Goal: Task Accomplishment & Management: Use online tool/utility

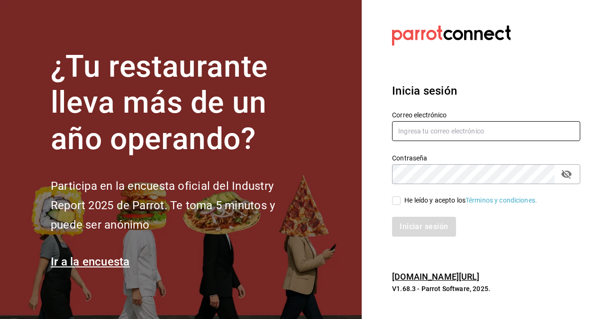
type input "[PERSON_NAME][EMAIL_ADDRESS][PERSON_NAME][DOMAIN_NAME]"
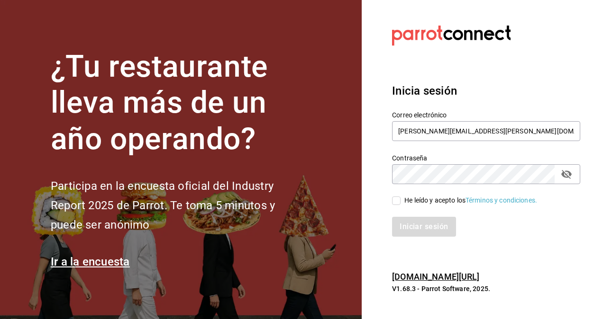
click at [400, 202] on input "He leído y acepto los Términos y condiciones." at bounding box center [396, 201] width 9 height 9
checkbox input "true"
click at [422, 231] on button "Iniciar sesión" at bounding box center [424, 227] width 64 height 20
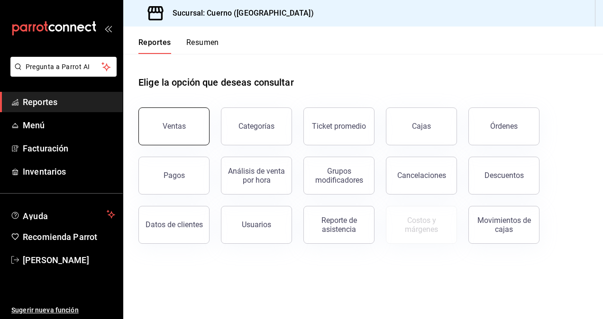
click at [185, 128] on button "Ventas" at bounding box center [173, 127] width 71 height 38
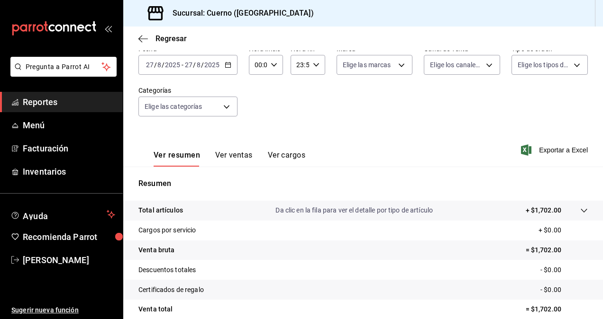
scroll to position [55, 0]
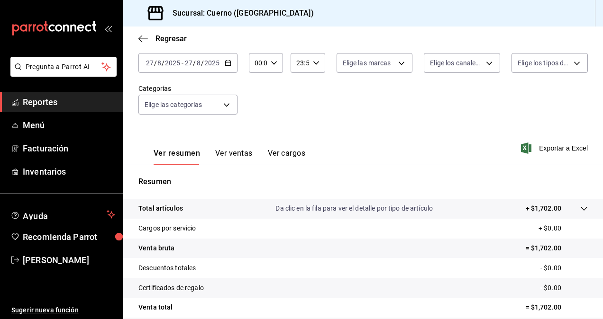
click at [228, 64] on icon "button" at bounding box center [228, 63] width 7 height 7
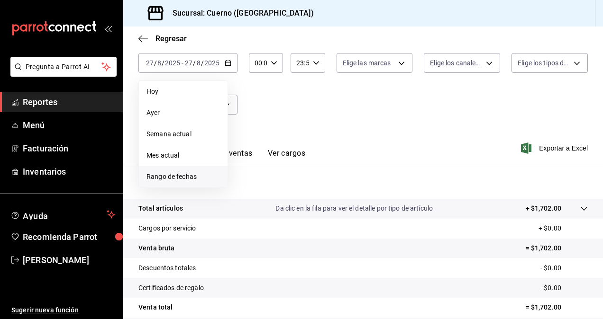
click at [186, 170] on li "Rango de fechas" at bounding box center [183, 176] width 89 height 21
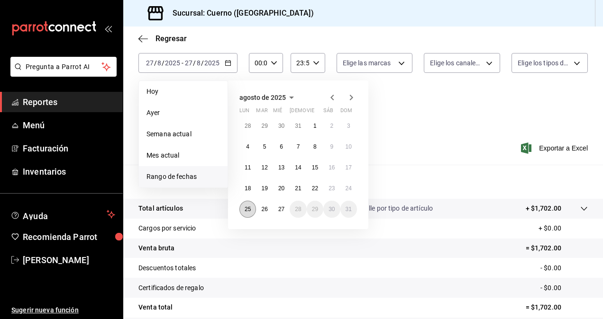
click at [250, 210] on abbr "25" at bounding box center [248, 209] width 6 height 7
click at [285, 209] on button "27" at bounding box center [281, 209] width 17 height 17
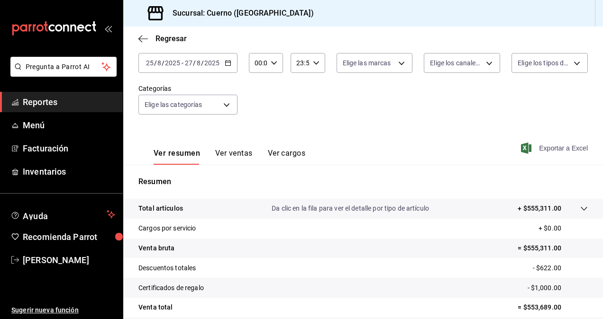
click at [546, 151] on span "Exportar a Excel" at bounding box center [555, 148] width 65 height 11
